Goal: Transaction & Acquisition: Subscribe to service/newsletter

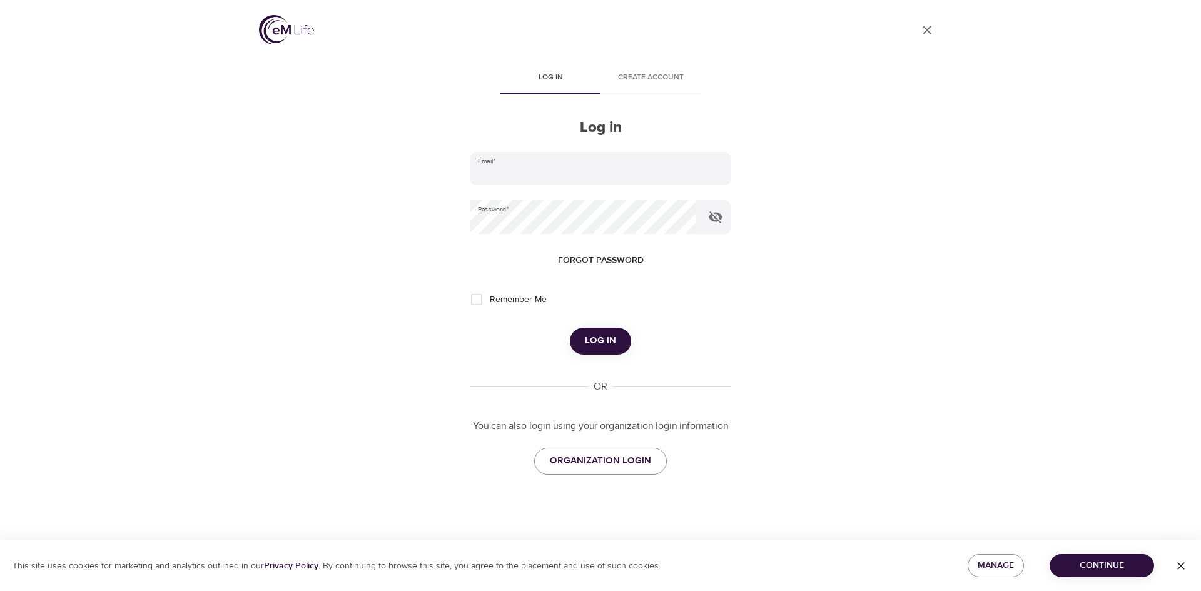
type input "[EMAIL_ADDRESS][DOMAIN_NAME]"
click at [616, 342] on button "Log in" at bounding box center [600, 341] width 61 height 26
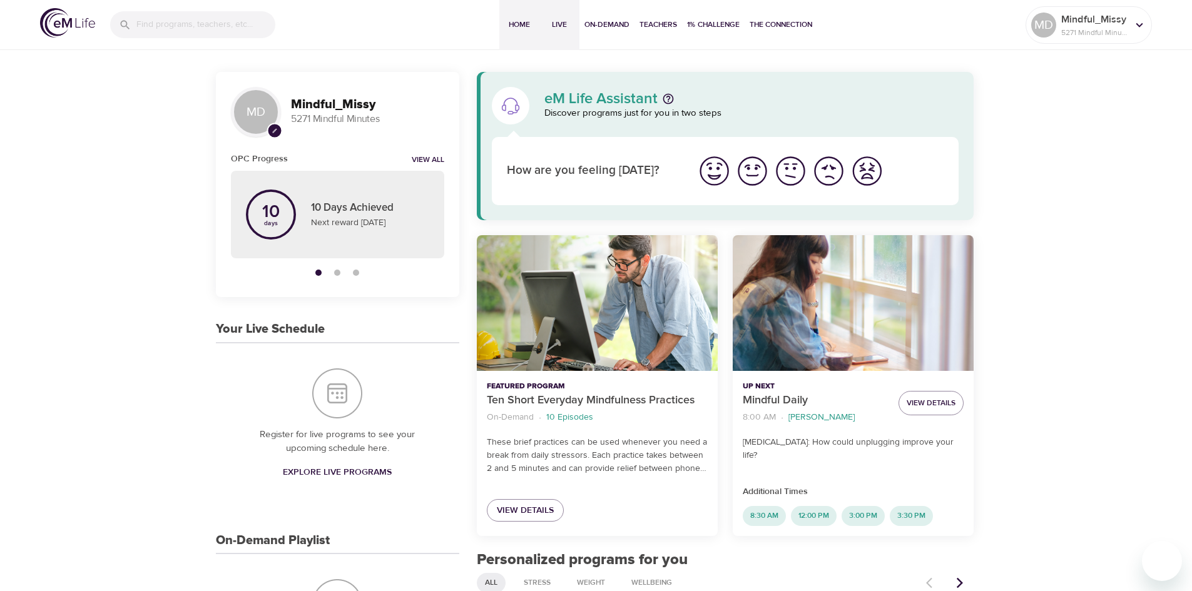
click at [556, 23] on span "Live" at bounding box center [559, 24] width 30 height 13
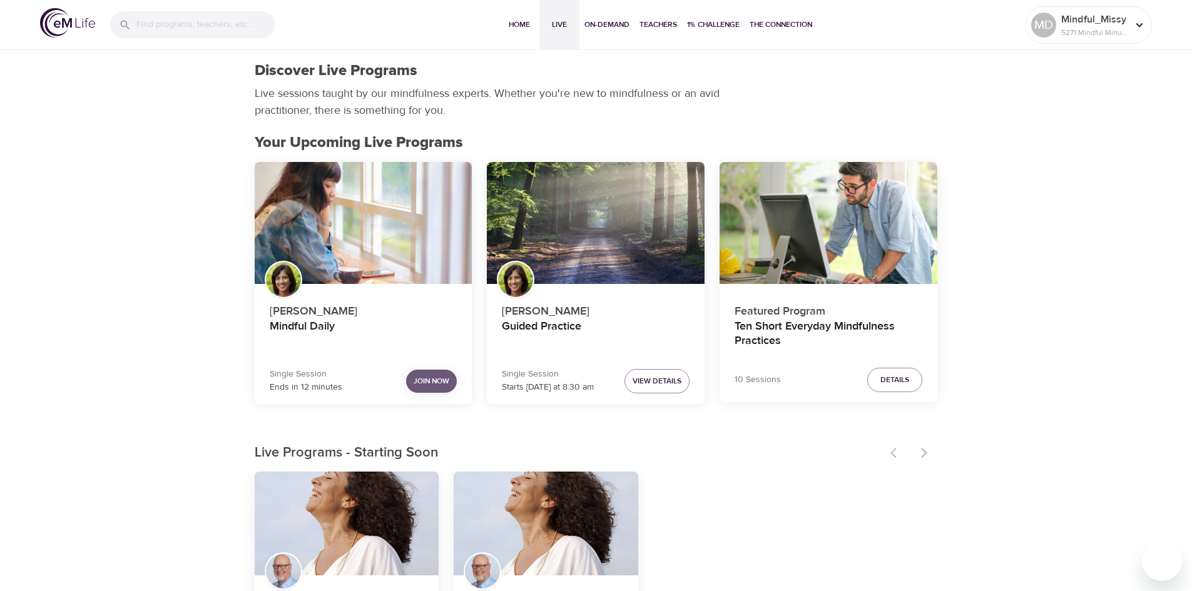
click at [429, 380] on span "Join Now" at bounding box center [432, 381] width 36 height 13
